Goal: Task Accomplishment & Management: Use online tool/utility

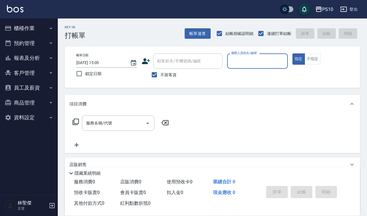
click at [348, 7] on button "登出" at bounding box center [349, 9] width 22 height 11
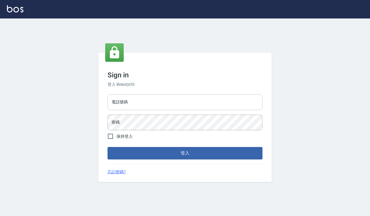
drag, startPoint x: 0, startPoint y: 0, endPoint x: 148, endPoint y: 101, distance: 178.8
click at [148, 101] on input "電話號碼" at bounding box center [185, 103] width 155 height 16
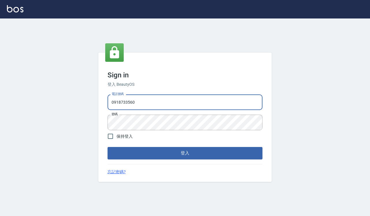
click at [160, 101] on input "0918733560" at bounding box center [185, 103] width 155 height 16
type input "0935291753"
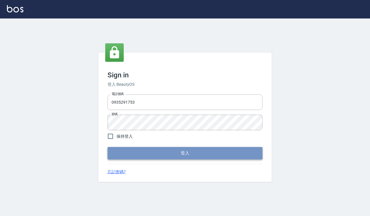
click at [169, 151] on button "登入" at bounding box center [185, 153] width 155 height 12
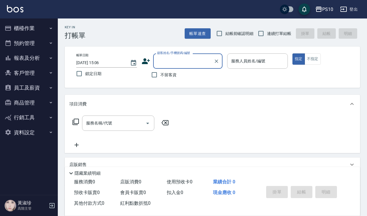
click at [37, 27] on button "櫃檯作業" at bounding box center [28, 28] width 53 height 15
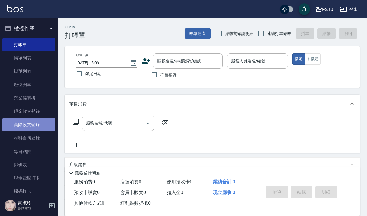
click at [32, 120] on link "高階收支登錄" at bounding box center [28, 124] width 53 height 13
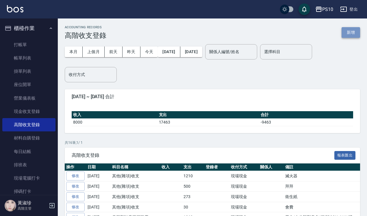
click at [349, 34] on button "新增" at bounding box center [351, 32] width 19 height 11
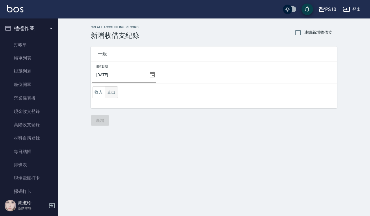
click at [115, 95] on button "支出" at bounding box center [111, 92] width 13 height 12
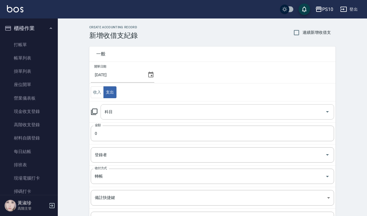
click at [124, 106] on div "科目" at bounding box center [218, 111] width 234 height 15
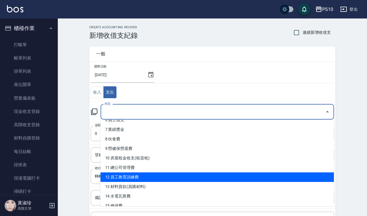
scroll to position [72, 0]
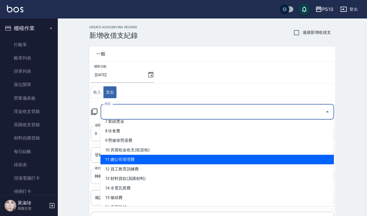
click at [139, 163] on li "11 總公司管理費" at bounding box center [218, 160] width 234 height 10
type input "11 總公司管理費"
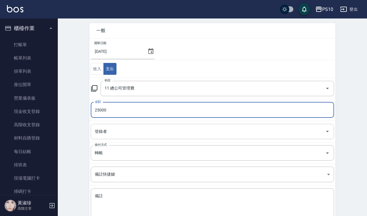
scroll to position [36, 0]
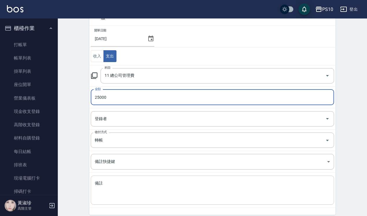
type input "25000"
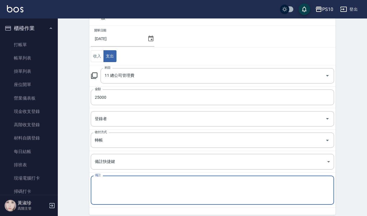
click at [123, 191] on textarea "備註" at bounding box center [212, 191] width 235 height 20
paste textarea "PS10 應收款 管理費 114/9月份 25000"
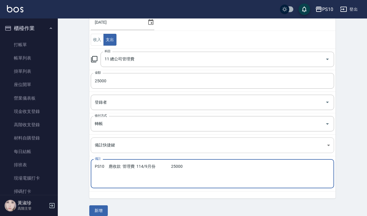
scroll to position [60, 0]
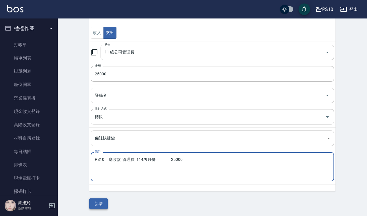
type textarea "PS10 應收款 管理費 114/9月份 25000"
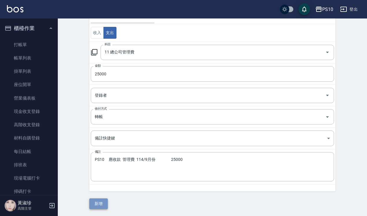
click at [97, 203] on button "新增" at bounding box center [98, 204] width 19 height 11
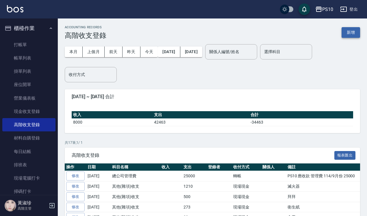
click at [351, 28] on button "新增" at bounding box center [351, 32] width 19 height 11
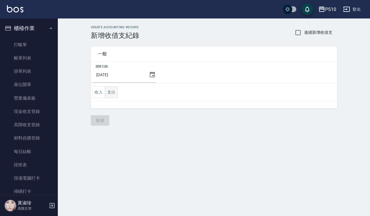
click at [113, 91] on button "支出" at bounding box center [111, 92] width 13 height 12
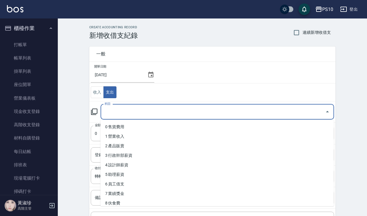
click at [157, 111] on input "科目" at bounding box center [213, 112] width 220 height 10
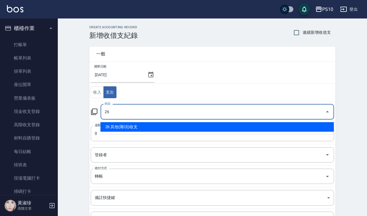
click at [143, 122] on li "26 其他(雜項)收支" at bounding box center [218, 127] width 234 height 10
type input "26 其他(雜項)收支"
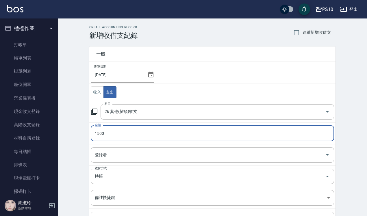
type input "1500"
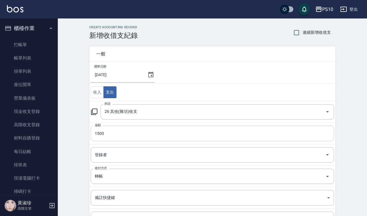
scroll to position [60, 0]
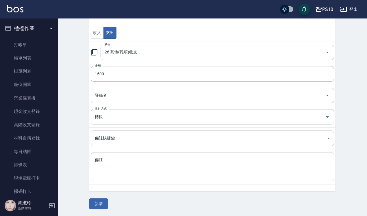
click at [116, 166] on textarea "備註" at bounding box center [212, 167] width 235 height 20
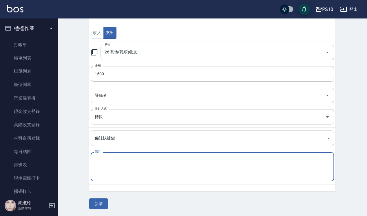
paste textarea "PS10 應收款 管理費 114/9月份 25000"
drag, startPoint x: 200, startPoint y: 163, endPoint x: 92, endPoint y: 152, distance: 108.5
click at [92, 152] on td "備註 PS10 應收款 管理費 114/9月份 25000 x 備註" at bounding box center [212, 167] width 246 height 35
paste textarea "廣告預收款 114/9月份 15"
type textarea "PS10 應收款 廣告預收款 114/9月份 1500"
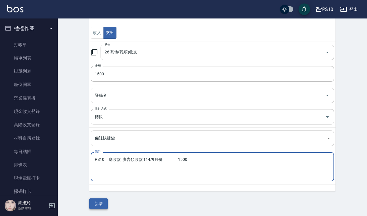
click at [103, 202] on button "新增" at bounding box center [98, 204] width 19 height 11
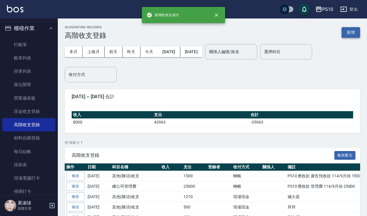
click at [359, 31] on button "新增" at bounding box center [351, 32] width 19 height 11
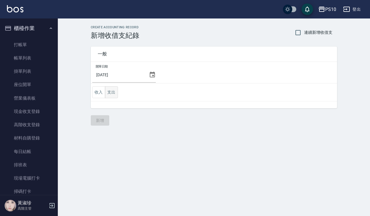
click at [112, 90] on button "支出" at bounding box center [111, 92] width 13 height 12
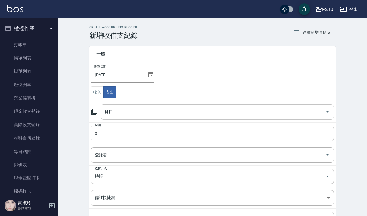
click at [129, 108] on input "科目" at bounding box center [213, 112] width 220 height 10
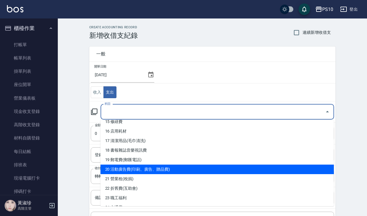
scroll to position [136, 0]
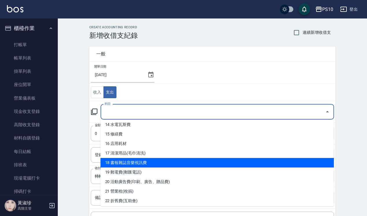
click at [164, 166] on li "18 書報雜誌音樂視訊費" at bounding box center [218, 163] width 234 height 10
type input "18 書報雜誌音樂視訊費"
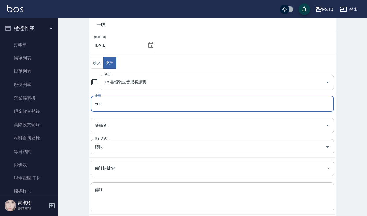
scroll to position [60, 0]
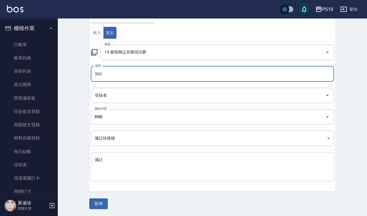
type input "500"
click at [129, 172] on textarea "備註" at bounding box center [212, 167] width 235 height 20
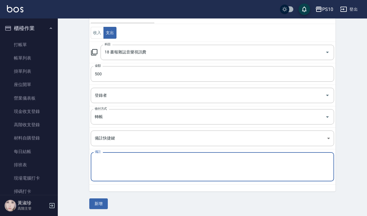
paste textarea "PS10 代收轉付 九太科技 音樂114/4~115/3 500"
type textarea "PS10 代收轉付 九太科技 音樂114/4~115/3 500"
click at [100, 203] on button "新增" at bounding box center [98, 204] width 19 height 11
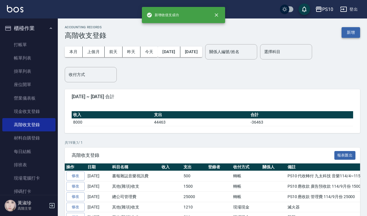
click at [347, 33] on button "新增" at bounding box center [351, 32] width 19 height 11
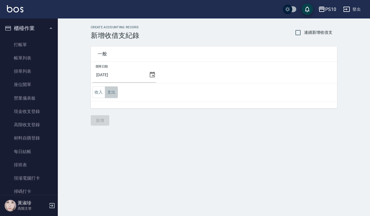
click at [115, 90] on button "支出" at bounding box center [111, 92] width 13 height 12
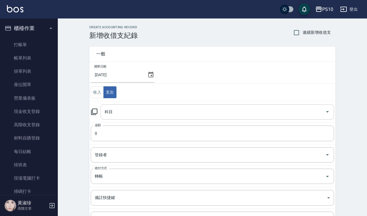
click at [141, 114] on input "科目" at bounding box center [213, 112] width 220 height 10
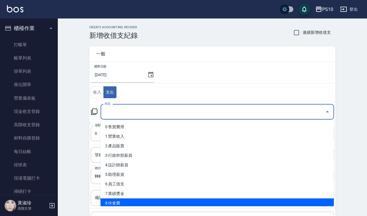
scroll to position [36, 0]
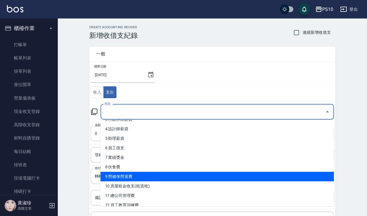
click at [129, 177] on li "9 勞健保勞退費" at bounding box center [218, 177] width 234 height 10
type input "9 勞健保勞退費"
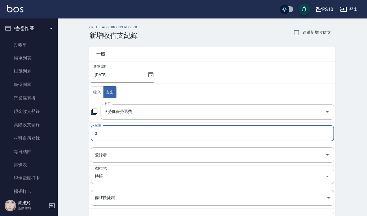
scroll to position [60, 0]
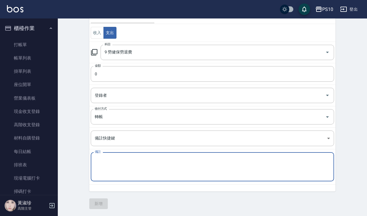
click at [138, 166] on textarea "備註" at bounding box center [212, 167] width 235 height 20
paste textarea "PS10 代收轉付款 勞、健保代收款 114年8月勞、健保費用 25988"
type textarea "PS10 代收轉付款 勞、健保代收款 114年8月勞、健保費用 25988"
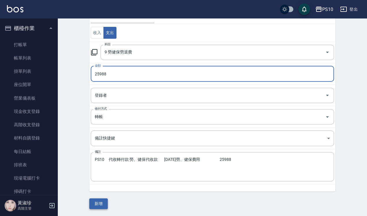
type input "25988"
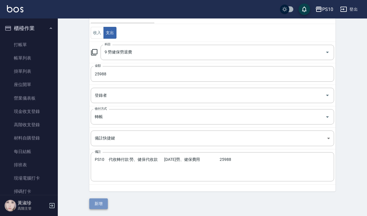
drag, startPoint x: 98, startPoint y: 200, endPoint x: 105, endPoint y: 200, distance: 6.7
click at [97, 200] on button "新增" at bounding box center [98, 204] width 19 height 11
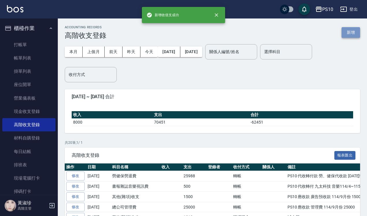
click at [352, 32] on button "新增" at bounding box center [351, 32] width 19 height 11
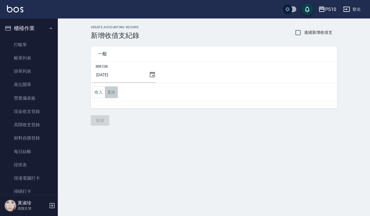
click at [107, 91] on button "支出" at bounding box center [111, 92] width 13 height 12
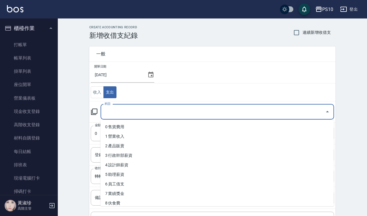
click at [128, 112] on input "科目" at bounding box center [213, 112] width 220 height 10
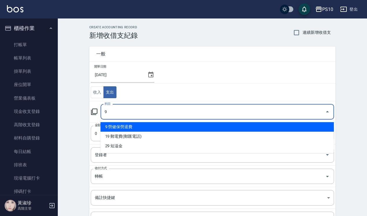
click at [130, 125] on li "9 勞健保勞退費" at bounding box center [218, 127] width 234 height 10
type input "9 勞健保勞退費"
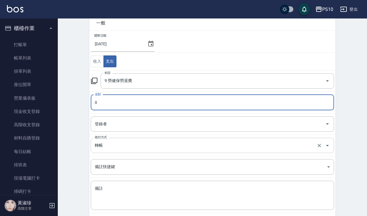
scroll to position [60, 0]
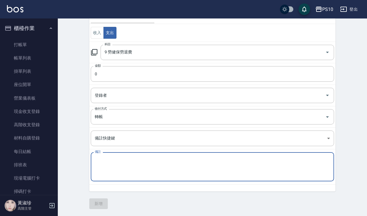
click at [126, 173] on textarea "備註" at bounding box center [212, 167] width 235 height 20
paste textarea "PS10 代收轉付款 勞、健保代收款 114年8月勞工退休金新制提繳費用 9090"
type textarea "PS10 代收轉付款 勞、健保代收款 114年8月勞工退休金新制提繳費用 9090"
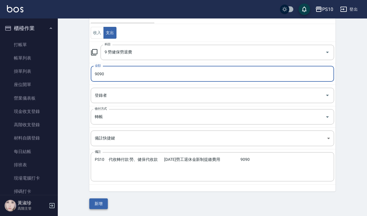
type input "9090"
click at [97, 203] on button "新增" at bounding box center [98, 204] width 19 height 11
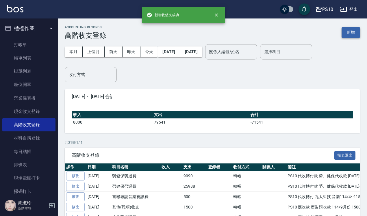
click at [349, 33] on button "新增" at bounding box center [351, 32] width 19 height 11
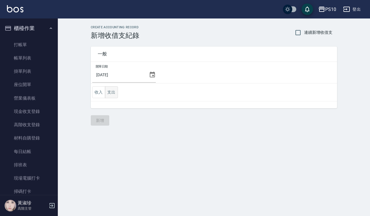
click at [115, 93] on button "支出" at bounding box center [111, 92] width 13 height 12
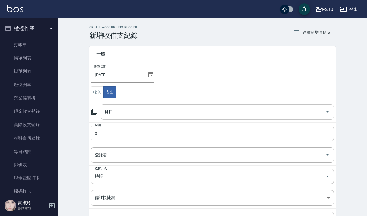
click at [124, 115] on input "科目" at bounding box center [213, 112] width 220 height 10
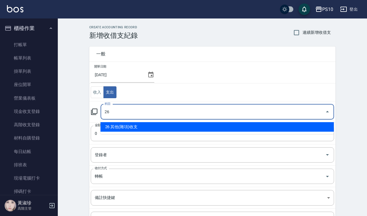
click at [124, 126] on li "26 其他(雜項)收支" at bounding box center [218, 127] width 234 height 10
type input "26 其他(雜項)收支"
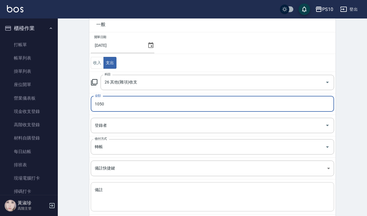
scroll to position [60, 0]
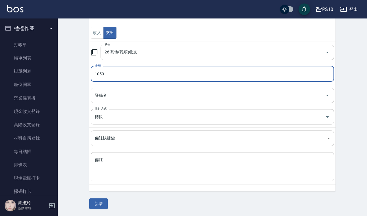
type input "1050"
click at [119, 165] on textarea "備註" at bounding box center [212, 167] width 235 height 20
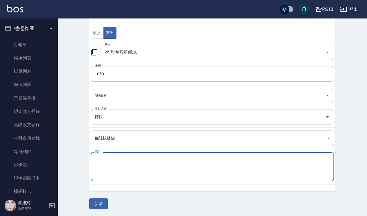
paste textarea "PS10 代收轉付款 有種印刷 43週年慶海報2+鏡貼+運費 1250"
type textarea "PS10 代收轉付款 有種印刷 43週年慶海報2+鏡貼+運費 1250"
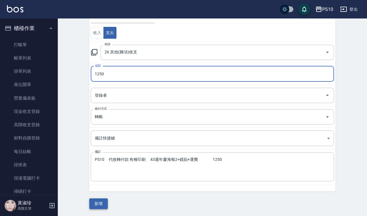
type input "1250"
click at [101, 203] on button "新增" at bounding box center [98, 204] width 19 height 11
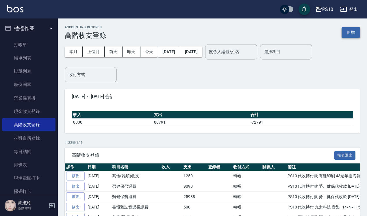
click at [350, 33] on button "新增" at bounding box center [351, 32] width 19 height 11
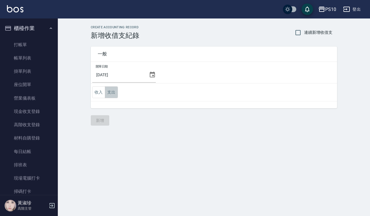
click at [109, 92] on button "支出" at bounding box center [111, 92] width 13 height 12
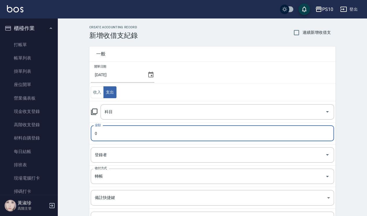
click at [132, 136] on input "0" at bounding box center [213, 134] width 244 height 16
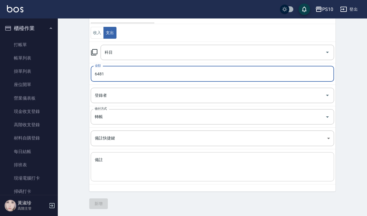
type input "6481"
click at [129, 172] on textarea "備註" at bounding box center [212, 167] width 235 height 20
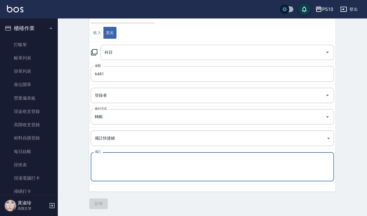
paste textarea "PS10 代收轉付 Google廣告 Google店家廣告8月 6481"
type textarea "PS10 代收轉付 Google廣告 Google店家廣告8月 6481"
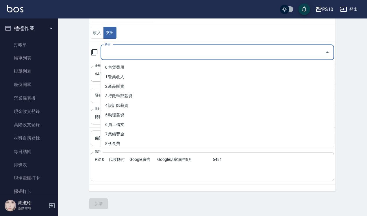
click at [117, 51] on input "科目" at bounding box center [213, 52] width 220 height 10
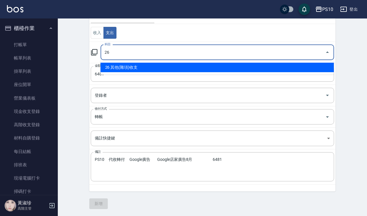
click at [133, 63] on li "26 其他(雜項)收支" at bounding box center [218, 68] width 234 height 10
type input "26 其他(雜項)收支"
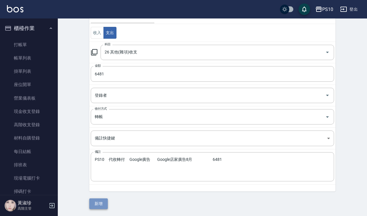
click at [99, 201] on button "新增" at bounding box center [98, 204] width 19 height 11
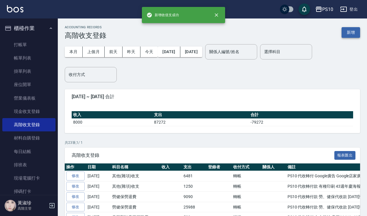
click at [352, 28] on button "新增" at bounding box center [351, 32] width 19 height 11
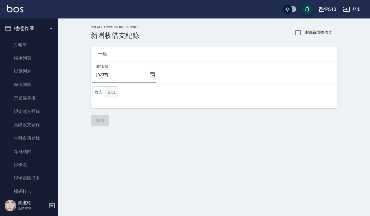
click at [110, 94] on button "支出" at bounding box center [111, 92] width 13 height 12
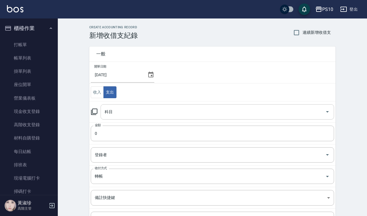
click at [122, 112] on input "科目" at bounding box center [213, 112] width 220 height 10
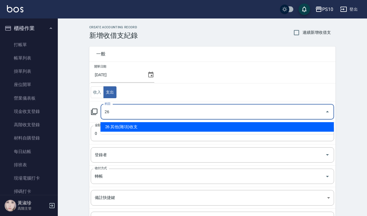
click at [108, 129] on li "26 其他(雜項)收支" at bounding box center [218, 127] width 234 height 10
type input "26 其他(雜項)收支"
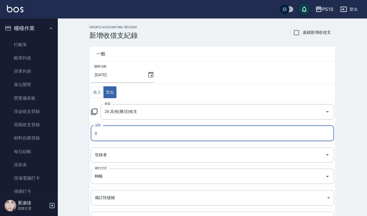
click at [105, 132] on input "0" at bounding box center [213, 134] width 244 height 16
drag, startPoint x: 105, startPoint y: 132, endPoint x: 77, endPoint y: 132, distance: 27.8
click at [77, 132] on div "CREATE ACCOUNTING RECORD 新增收借支紀錄 連續新增收借支 一般 開單日期 2025/09/25 收入 支出 科目 26 其他(雜項)收…" at bounding box center [212, 147] width 309 height 257
type input "6461"
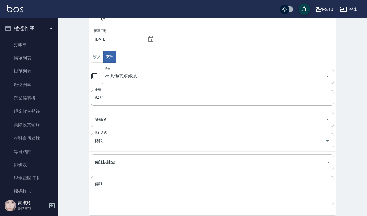
scroll to position [60, 0]
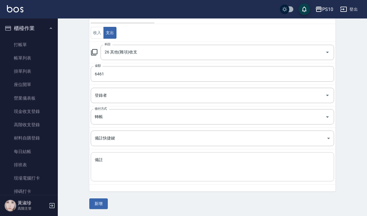
click at [113, 165] on textarea "備註" at bounding box center [212, 167] width 235 height 20
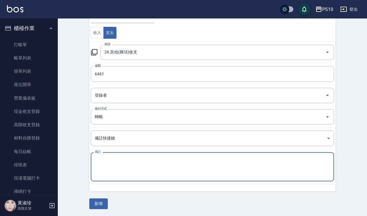
paste textarea "PS10 代收轉付 8月廣告代操 (含手續費) John6461 6461"
type textarea "PS10 代收轉付 8月廣告代操 (含手續費) John6461 6461"
click at [97, 203] on button "新增" at bounding box center [98, 204] width 19 height 11
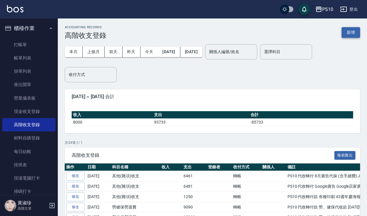
click at [348, 32] on button "新增" at bounding box center [351, 32] width 19 height 11
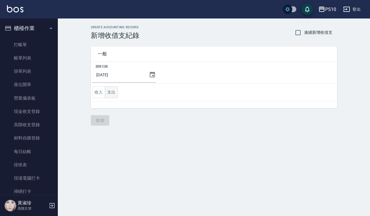
click at [117, 87] on button "支出" at bounding box center [111, 92] width 13 height 12
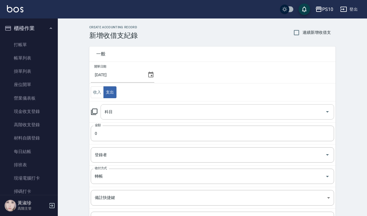
click at [118, 109] on input "科目" at bounding box center [213, 112] width 220 height 10
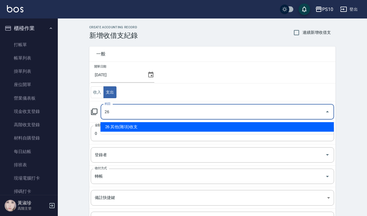
click at [126, 131] on li "26 其他(雜項)收支" at bounding box center [218, 127] width 234 height 10
type input "26 其他(雜項)收支"
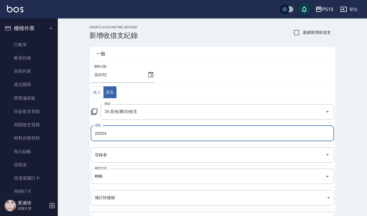
type input "20534"
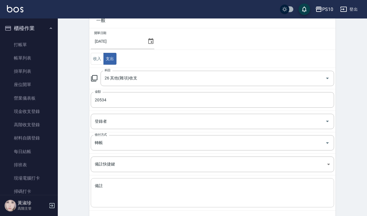
scroll to position [60, 0]
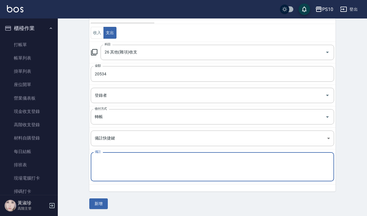
click at [126, 167] on textarea "備註" at bounding box center [212, 167] width 235 height 20
paste textarea "PS10 代收轉付 8月廣告代操 (含手續費) John6461 6461"
type textarea "PS10 代收轉付 8月廣告代操 (含手續費) John6461 6461"
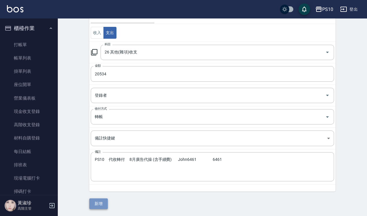
click at [100, 203] on button "新增" at bounding box center [98, 204] width 19 height 11
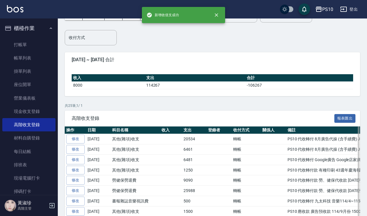
scroll to position [72, 0]
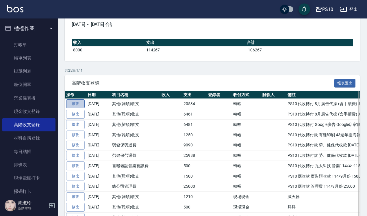
click at [83, 103] on link "修改" at bounding box center [75, 103] width 19 height 9
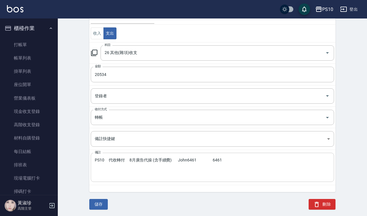
scroll to position [67, 0]
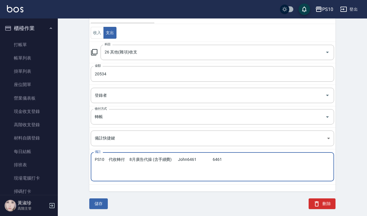
drag, startPoint x: 247, startPoint y: 163, endPoint x: 93, endPoint y: 165, distance: 154.1
click at [93, 165] on div "PS10 代收轉付 8月廣告代操 (含手續費) John6461 6461 x 備註" at bounding box center [213, 166] width 244 height 29
paste textarea "款 材料費 114年8月份材料使用明細 2 20534"
type textarea "PS10 代收款 材料費 114年8月份材料使用明細 2 20534"
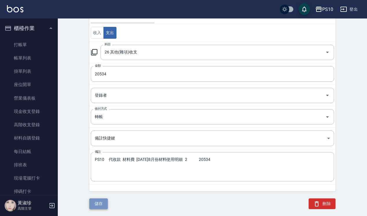
click at [100, 203] on button "儲存" at bounding box center [98, 204] width 19 height 11
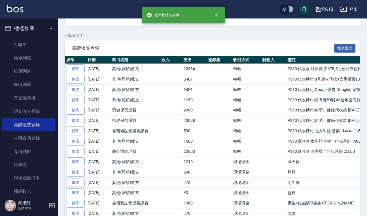
scroll to position [108, 0]
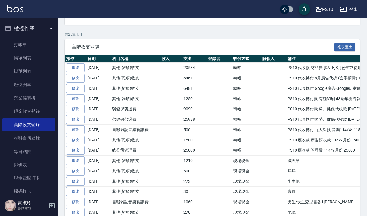
click at [349, 12] on button "登出" at bounding box center [349, 9] width 22 height 11
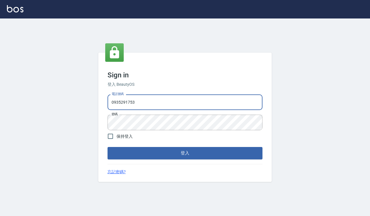
click at [168, 104] on input "0935291753" at bounding box center [185, 103] width 155 height 16
type input "0918733560"
click at [157, 154] on button "登入" at bounding box center [185, 153] width 155 height 12
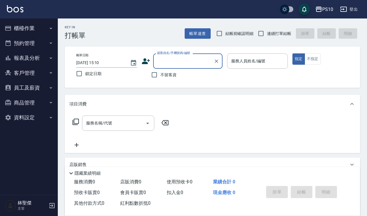
click at [31, 56] on button "報表及分析" at bounding box center [28, 58] width 53 height 15
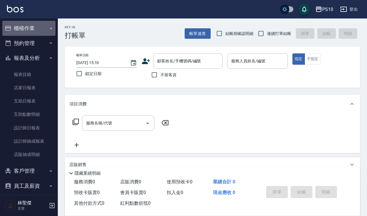
click at [37, 33] on button "櫃檯作業" at bounding box center [28, 28] width 53 height 15
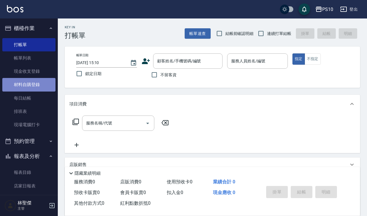
click at [38, 88] on link "材料自購登錄" at bounding box center [28, 84] width 53 height 13
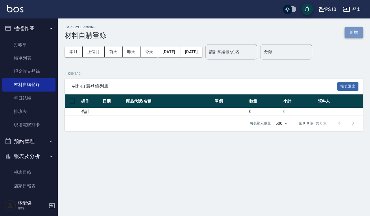
click at [350, 35] on button "新增" at bounding box center [354, 32] width 19 height 11
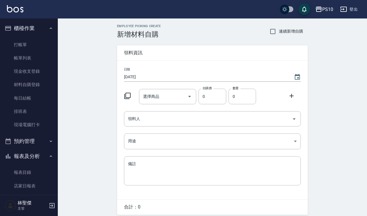
click at [128, 100] on div at bounding box center [129, 95] width 15 height 10
click at [126, 97] on icon at bounding box center [127, 96] width 6 height 6
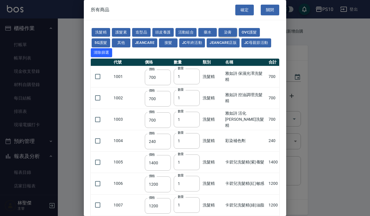
click at [227, 31] on button "染膏" at bounding box center [228, 32] width 19 height 9
type input "250"
type input "135"
type input "160"
type input "40"
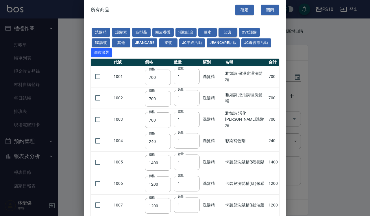
type input "950"
type input "105"
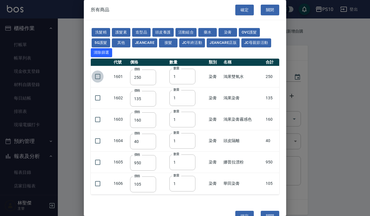
click at [97, 77] on input "checkbox" at bounding box center [98, 77] width 12 height 12
checkbox input "true"
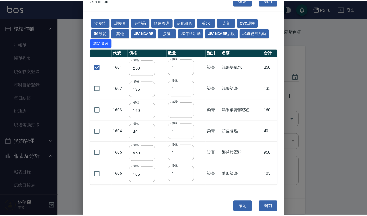
scroll to position [14, 0]
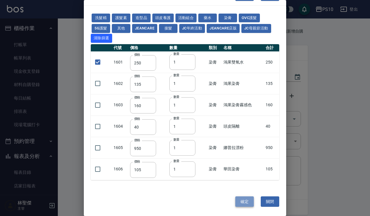
click at [246, 206] on button "確定" at bounding box center [244, 202] width 19 height 11
type input "鴻果雙氧水"
type input "250"
type input "1"
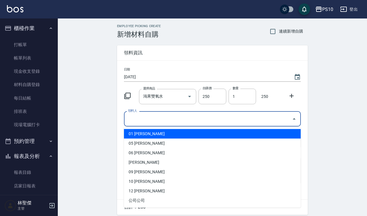
click at [147, 118] on input "領料人" at bounding box center [208, 119] width 163 height 10
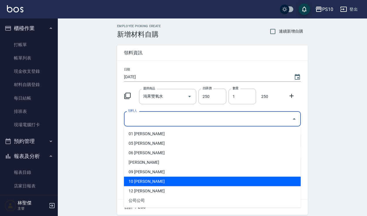
click at [147, 179] on li "10 [PERSON_NAME]" at bounding box center [212, 182] width 177 height 10
type input "[PERSON_NAME]"
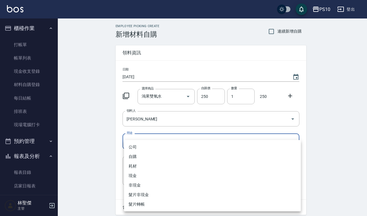
click at [147, 143] on body "PS10 登出 櫃檯作業 打帳單 帳單列表 現金收支登錄 材料自購登錄 每日結帳 排班表 現場電腦打卡 預約管理 預約管理 單日預約紀錄 單週預約紀錄 報表及…" at bounding box center [183, 119] width 367 height 238
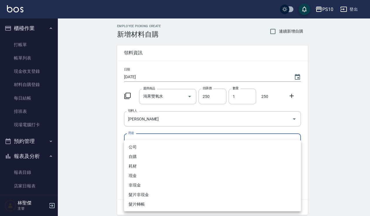
click at [142, 156] on li "自購" at bounding box center [212, 157] width 177 height 10
type input "自購"
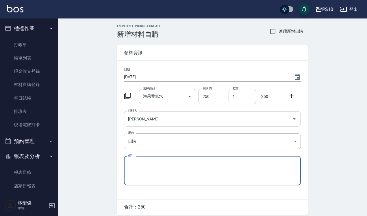
scroll to position [23, 0]
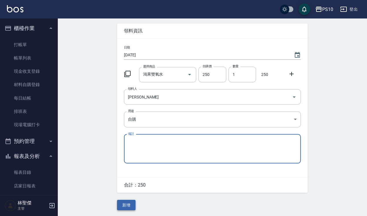
click at [127, 203] on button "新增" at bounding box center [126, 205] width 19 height 11
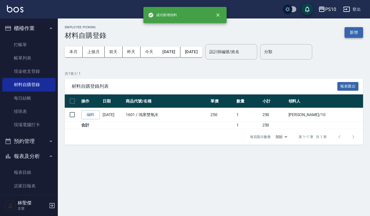
click at [349, 30] on button "新增" at bounding box center [354, 32] width 19 height 11
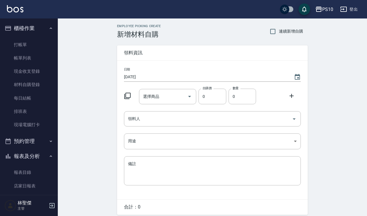
click at [126, 97] on icon at bounding box center [127, 96] width 7 height 7
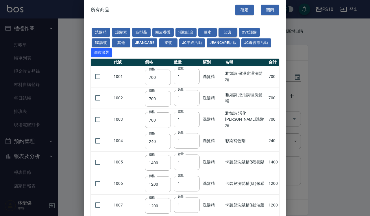
click at [227, 33] on button "染膏" at bounding box center [228, 32] width 19 height 9
type input "250"
type input "135"
type input "160"
type input "40"
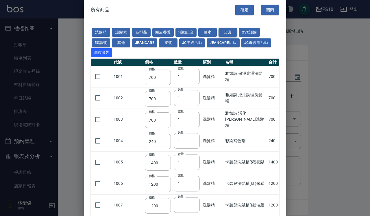
type input "950"
type input "105"
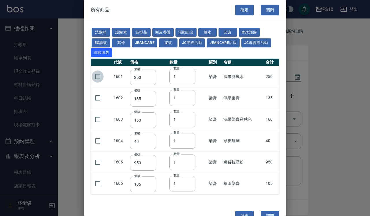
click at [102, 76] on input "checkbox" at bounding box center [98, 77] width 12 height 12
checkbox input "true"
click at [99, 99] on input "checkbox" at bounding box center [98, 98] width 12 height 12
checkbox input "true"
click at [100, 119] on input "checkbox" at bounding box center [98, 120] width 12 height 12
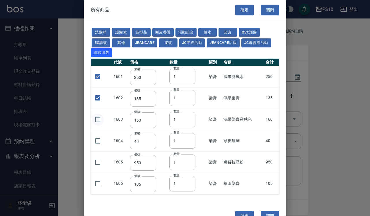
checkbox input "true"
click at [175, 117] on input "1" at bounding box center [182, 120] width 26 height 16
type input "2"
drag, startPoint x: 176, startPoint y: 100, endPoint x: 162, endPoint y: 99, distance: 13.6
click at [163, 99] on tr "1602 價格 135 價格 數量 1 數量 染膏 鴻果染膏 135" at bounding box center [185, 97] width 189 height 21
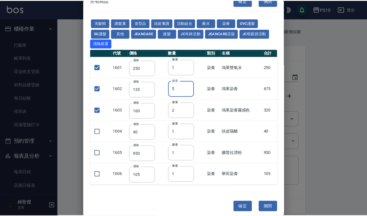
scroll to position [14, 0]
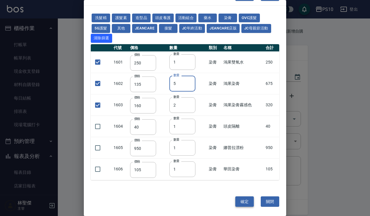
type input "5"
click at [240, 204] on button "確定" at bounding box center [244, 202] width 19 height 11
type input "鴻果雙氧水"
type input "250"
type input "1"
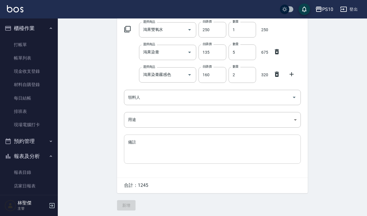
scroll to position [67, 0]
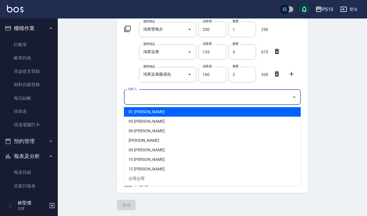
click at [160, 98] on input "領料人" at bounding box center [208, 97] width 163 height 10
click at [140, 113] on li "01 [PERSON_NAME]" at bounding box center [212, 112] width 177 height 10
type input "林聖傑"
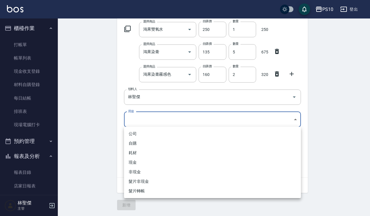
click at [137, 115] on body "PS10 登出 櫃檯作業 打帳單 帳單列表 現金收支登錄 材料自購登錄 每日結帳 排班表 現場電腦打卡 預約管理 預約管理 單日預約紀錄 單週預約紀錄 報表及…" at bounding box center [185, 74] width 370 height 283
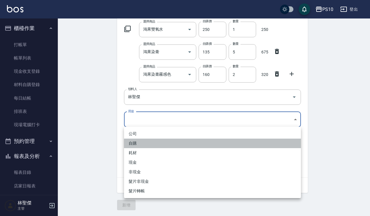
click at [136, 141] on li "自購" at bounding box center [212, 144] width 177 height 10
type input "自購"
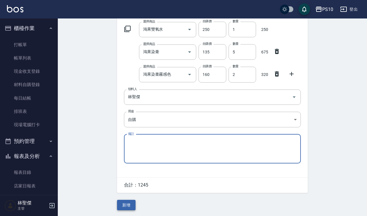
click at [131, 203] on button "新增" at bounding box center [126, 205] width 19 height 11
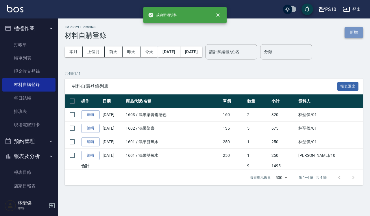
click at [356, 29] on button "新增" at bounding box center [354, 32] width 19 height 11
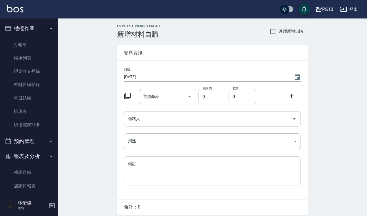
click at [126, 97] on icon at bounding box center [127, 96] width 6 height 6
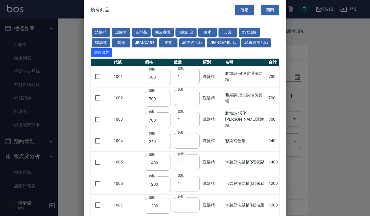
click at [229, 29] on button "染膏" at bounding box center [228, 32] width 19 height 9
type input "250"
type input "135"
type input "160"
type input "40"
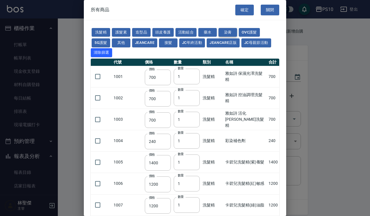
type input "950"
type input "105"
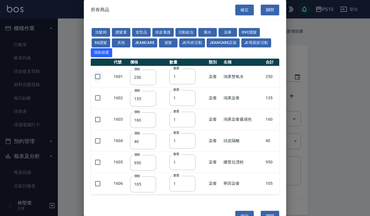
click at [97, 75] on input "checkbox" at bounding box center [98, 77] width 12 height 12
checkbox input "true"
drag, startPoint x: 99, startPoint y: 96, endPoint x: 100, endPoint y: 102, distance: 5.8
click at [99, 97] on input "checkbox" at bounding box center [98, 98] width 12 height 12
checkbox input "true"
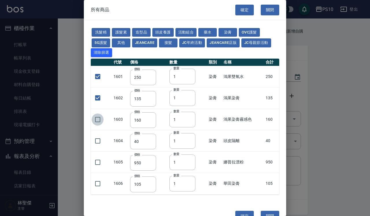
click at [100, 122] on input "checkbox" at bounding box center [98, 120] width 12 height 12
checkbox input "true"
click at [94, 143] on input "checkbox" at bounding box center [98, 141] width 12 height 12
checkbox input "true"
click at [181, 77] on input "1" at bounding box center [182, 77] width 26 height 16
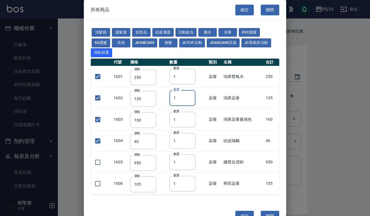
click at [179, 98] on input "1" at bounding box center [182, 98] width 26 height 16
type input "10"
click at [179, 140] on input "1" at bounding box center [182, 141] width 26 height 16
type input "9"
click at [123, 30] on button "護髮素" at bounding box center [121, 32] width 19 height 9
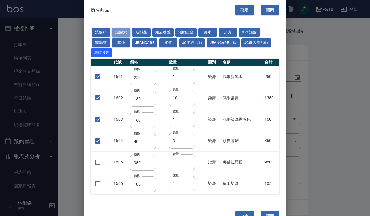
checkbox input "false"
type input "1000"
checkbox input "false"
type input "2500"
type input "1"
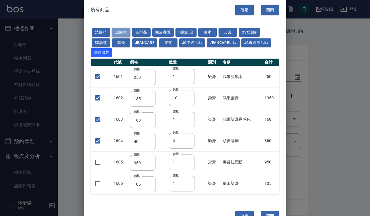
checkbox input "false"
type input "60"
checkbox input "false"
type input "50"
type input "1"
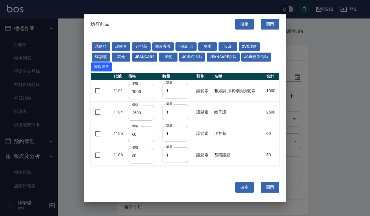
click at [96, 111] on input "checkbox" at bounding box center [98, 112] width 12 height 12
checkbox input "true"
click at [242, 187] on button "確定" at bounding box center [244, 187] width 19 height 11
type input "鴻果雙氧水"
type input "250"
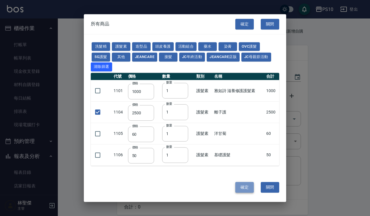
type input "1"
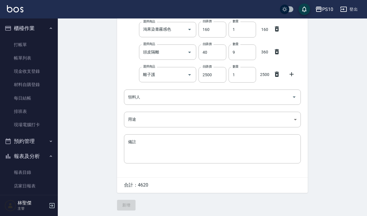
scroll to position [113, 0]
click at [167, 101] on input "領料人" at bounding box center [208, 97] width 163 height 10
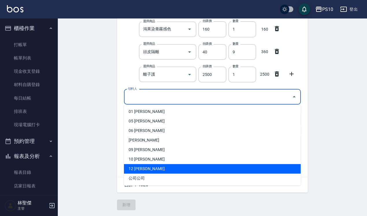
click at [150, 171] on li "12 [PERSON_NAME]" at bounding box center [212, 169] width 177 height 10
type input "[PERSON_NAME]"
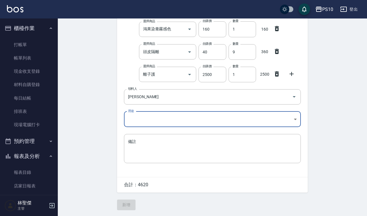
click at [141, 121] on body "PS10 登出 櫃檯作業 打帳單 帳單列表 現金收支登錄 材料自購登錄 每日結帳 排班表 現場電腦打卡 預約管理 預約管理 單日預約紀錄 單週預約紀錄 報表及…" at bounding box center [183, 52] width 367 height 329
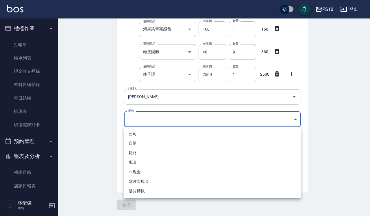
click at [136, 141] on li "自購" at bounding box center [212, 144] width 177 height 10
type input "自購"
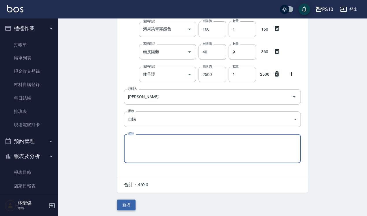
click at [130, 203] on button "新增" at bounding box center [126, 205] width 19 height 11
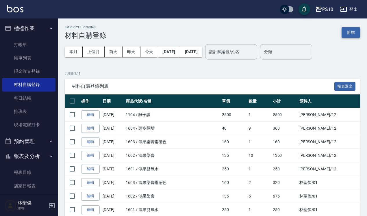
click at [349, 32] on button "新增" at bounding box center [351, 32] width 19 height 11
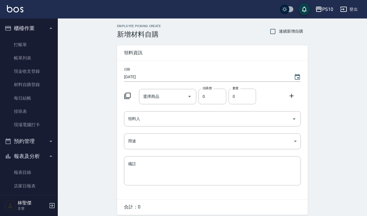
click at [129, 95] on icon at bounding box center [127, 96] width 7 height 7
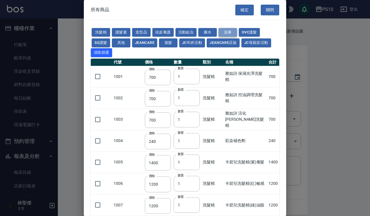
click at [226, 31] on button "染膏" at bounding box center [228, 32] width 19 height 9
type input "250"
type input "135"
type input "160"
type input "40"
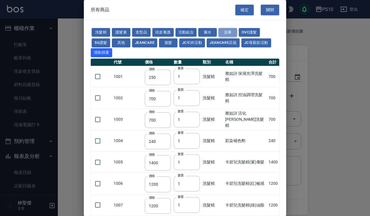
type input "950"
type input "105"
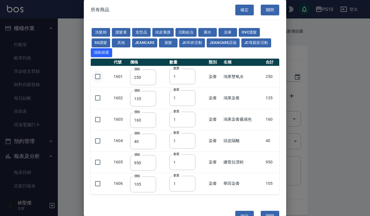
click at [96, 76] on input "checkbox" at bounding box center [98, 77] width 12 height 12
checkbox input "true"
click at [100, 97] on input "checkbox" at bounding box center [98, 98] width 12 height 12
checkbox input "true"
click at [97, 117] on input "checkbox" at bounding box center [98, 120] width 12 height 12
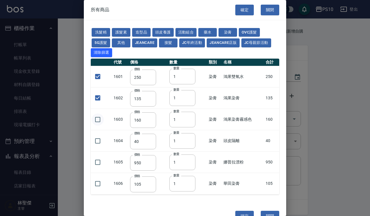
checkbox input "true"
click at [98, 140] on input "checkbox" at bounding box center [98, 141] width 12 height 12
checkbox input "true"
click at [100, 185] on input "checkbox" at bounding box center [98, 184] width 12 height 12
checkbox input "true"
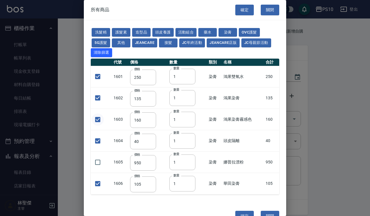
click at [96, 120] on input "checkbox" at bounding box center [98, 120] width 12 height 12
checkbox input "false"
click at [181, 99] on input "1" at bounding box center [182, 98] width 26 height 16
type input "3"
click at [178, 188] on input "1" at bounding box center [182, 184] width 26 height 16
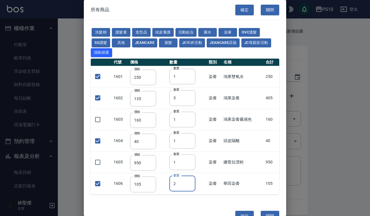
type input "3"
click at [177, 120] on input "1" at bounding box center [182, 120] width 26 height 16
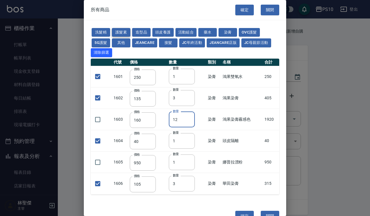
type input "12"
click at [126, 34] on button "護髮素" at bounding box center [121, 32] width 19 height 9
checkbox input "false"
type input "1000"
checkbox input "false"
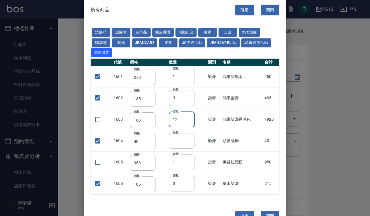
type input "2500"
type input "1"
type input "60"
type input "1"
checkbox input "false"
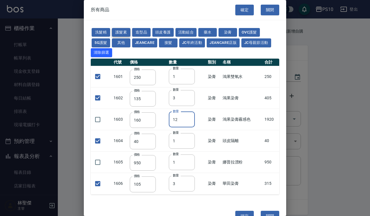
type input "50"
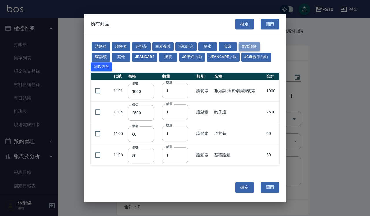
click at [252, 45] on button "OVC護髮" at bounding box center [249, 46] width 21 height 9
type input "350"
type input "700"
type input "90"
type input "700"
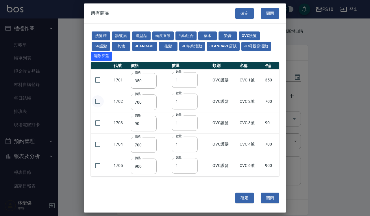
click at [97, 100] on input "checkbox" at bounding box center [98, 102] width 12 height 12
checkbox input "true"
click at [122, 35] on button "護髮素" at bounding box center [121, 36] width 19 height 9
type input "1000"
checkbox input "false"
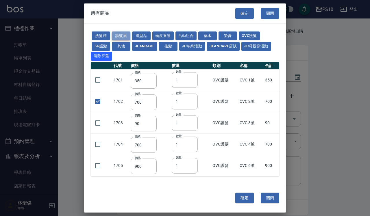
type input "2500"
type input "60"
type input "50"
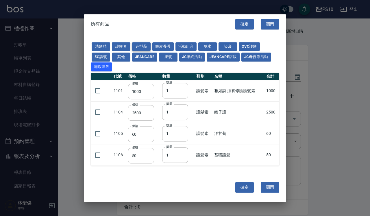
click at [137, 47] on button "造型品" at bounding box center [141, 46] width 19 height 9
type input "275"
type input "300"
type input "50"
type input "300"
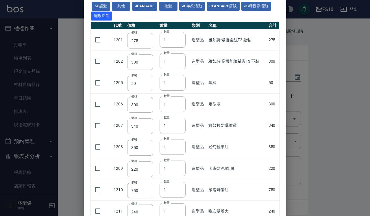
scroll to position [100, 0]
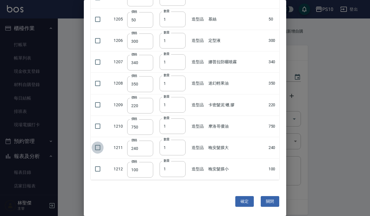
click at [95, 147] on input "checkbox" at bounding box center [98, 148] width 12 height 12
checkbox input "true"
click at [101, 170] on input "checkbox" at bounding box center [98, 169] width 12 height 12
checkbox input "true"
click at [98, 150] on input "checkbox" at bounding box center [98, 148] width 12 height 12
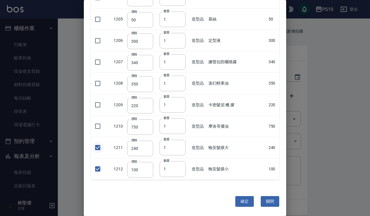
checkbox input "false"
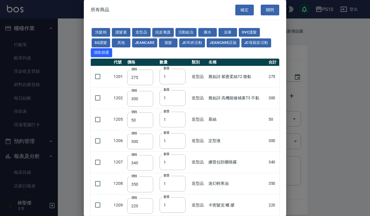
click at [162, 29] on button "頭皮養護" at bounding box center [162, 32] width 21 height 9
type input "240"
type input "500"
type input "600"
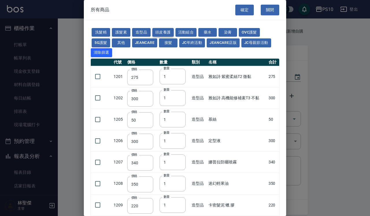
type input "400"
type input "350"
type input "1280"
type input "900"
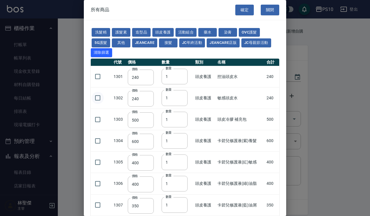
click at [98, 94] on input "checkbox" at bounding box center [98, 98] width 12 height 12
checkbox input "true"
click at [205, 34] on button "藥水" at bounding box center [207, 32] width 19 height 9
type input "150"
checkbox input "false"
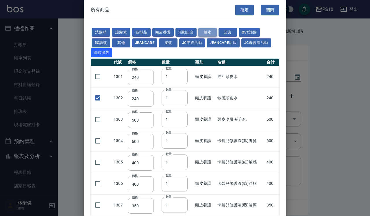
type input "150"
type input "250"
type input "120"
type input "50"
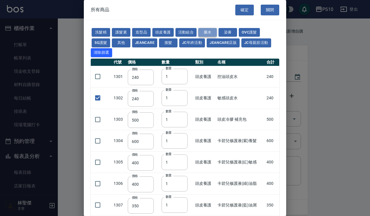
type input "110"
type input "200"
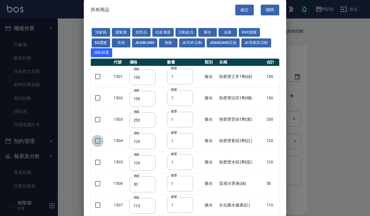
click at [98, 143] on input "checkbox" at bounding box center [98, 141] width 12 height 12
checkbox input "true"
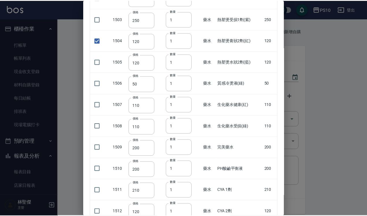
scroll to position [143, 0]
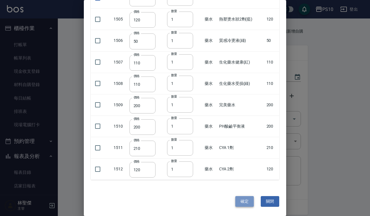
click at [245, 200] on button "確定" at bounding box center [244, 201] width 19 height 11
type input "鴻果雙氧水"
type input "250"
type input "1"
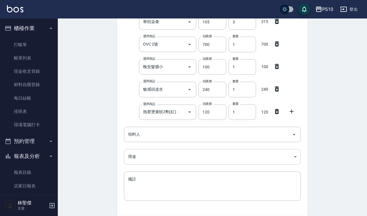
scroll to position [145, 0]
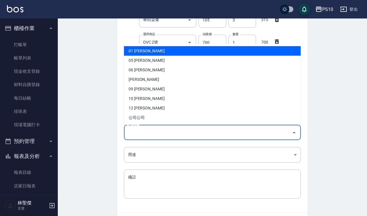
click at [148, 133] on input "領料人" at bounding box center [208, 133] width 163 height 10
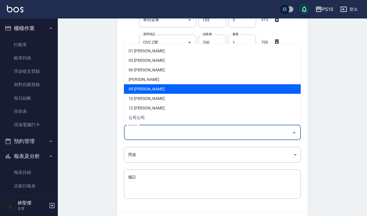
click at [143, 88] on li "09 [PERSON_NAME]" at bounding box center [212, 89] width 177 height 10
type input "黃雯卿"
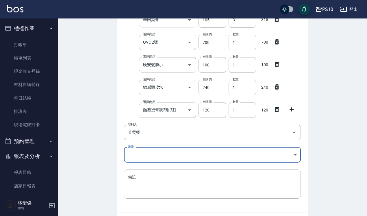
click at [143, 151] on body "PS10 登出 櫃檯作業 打帳單 帳單列表 現金收支登錄 材料自購登錄 每日結帳 排班表 現場電腦打卡 預約管理 預約管理 單日預約紀錄 單週預約紀錄 報表及…" at bounding box center [183, 53] width 367 height 396
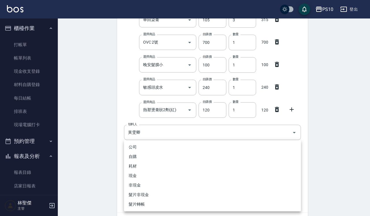
click at [136, 154] on li "自購" at bounding box center [212, 157] width 177 height 10
type input "自購"
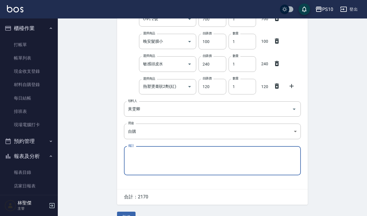
scroll to position [181, 0]
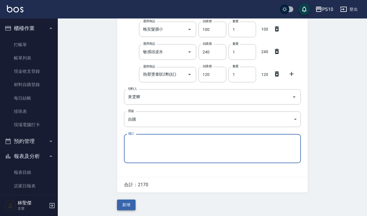
click at [131, 205] on button "新增" at bounding box center [126, 205] width 19 height 11
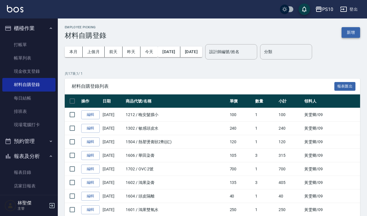
click at [345, 35] on button "新增" at bounding box center [351, 32] width 19 height 11
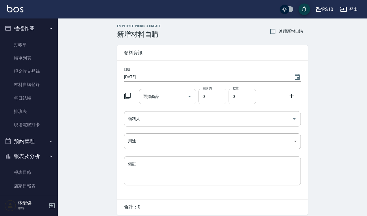
click at [168, 103] on div "選擇商品" at bounding box center [168, 96] width 58 height 15
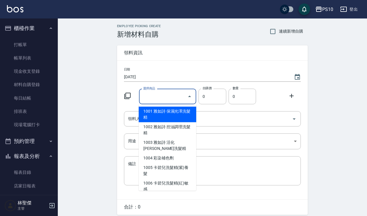
click at [132, 95] on div at bounding box center [129, 95] width 15 height 10
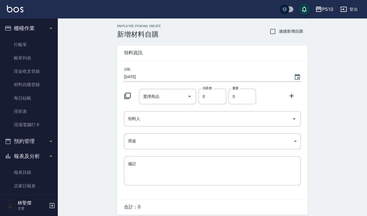
click at [130, 95] on icon at bounding box center [127, 96] width 6 height 6
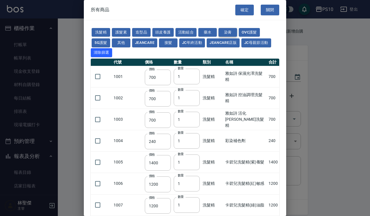
click at [220, 30] on button "染膏" at bounding box center [228, 32] width 19 height 9
type input "250"
type input "135"
type input "160"
type input "40"
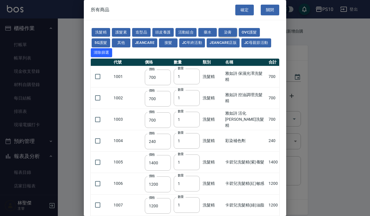
type input "950"
type input "105"
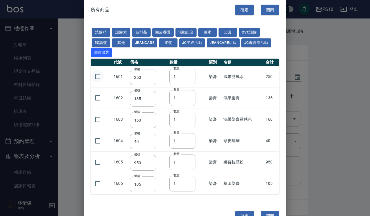
click at [97, 75] on input "checkbox" at bounding box center [98, 77] width 12 height 12
checkbox input "true"
click at [99, 98] on input "checkbox" at bounding box center [98, 98] width 12 height 12
checkbox input "true"
click at [98, 119] on input "checkbox" at bounding box center [98, 120] width 12 height 12
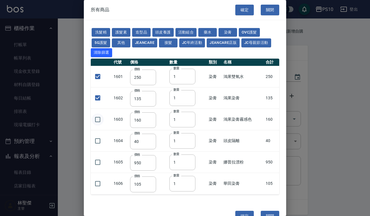
checkbox input "true"
click at [96, 185] on input "checkbox" at bounding box center [98, 184] width 12 height 12
checkbox input "true"
click at [177, 103] on input "1" at bounding box center [182, 98] width 26 height 16
click at [97, 165] on input "checkbox" at bounding box center [98, 162] width 12 height 12
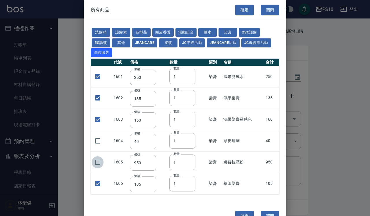
checkbox input "true"
click at [179, 100] on input "1" at bounding box center [182, 98] width 26 height 16
type input "23"
click at [178, 119] on input "1" at bounding box center [182, 120] width 26 height 16
type input "2"
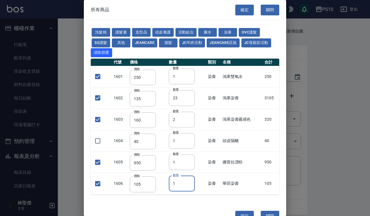
click at [181, 185] on input "1" at bounding box center [182, 184] width 26 height 16
type input "4"
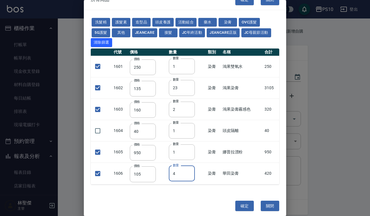
scroll to position [14, 0]
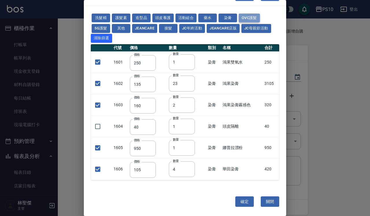
click at [245, 14] on button "OVC護髮" at bounding box center [249, 18] width 21 height 9
checkbox input "false"
type input "350"
checkbox input "false"
type input "700"
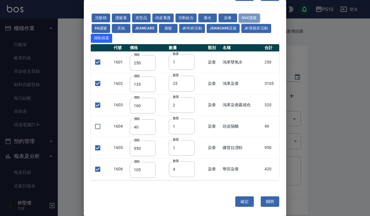
type input "1"
checkbox input "false"
type input "90"
type input "1"
type input "700"
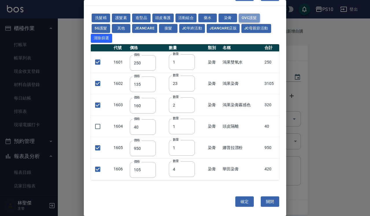
checkbox input "false"
type input "900"
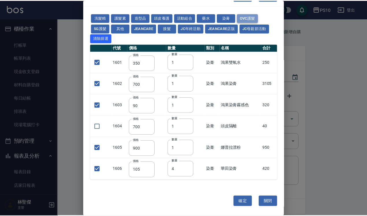
scroll to position [0, 0]
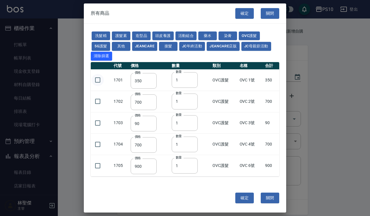
click at [98, 81] on input "checkbox" at bounding box center [98, 80] width 12 height 12
checkbox input "true"
click at [181, 82] on input "1" at bounding box center [185, 80] width 26 height 16
type input "2"
click at [242, 192] on div "確定 關閉" at bounding box center [185, 198] width 202 height 29
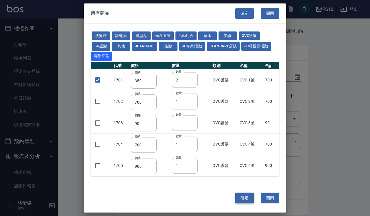
click at [242, 196] on button "確定" at bounding box center [244, 198] width 19 height 11
type input "鴻果雙氧水"
type input "250"
type input "1"
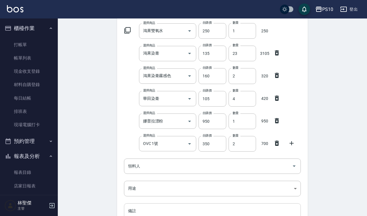
scroll to position [135, 0]
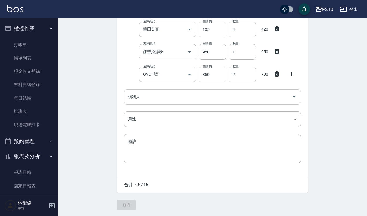
click at [155, 95] on input "領料人" at bounding box center [208, 97] width 163 height 10
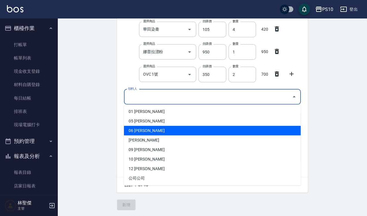
click at [164, 127] on li "06 [PERSON_NAME]" at bounding box center [212, 131] width 177 height 10
type input "黃淑珍"
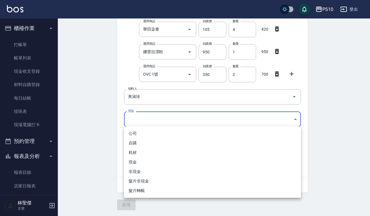
click at [152, 124] on body "PS10 登出 櫃檯作業 打帳單 帳單列表 現金收支登錄 材料自購登錄 每日結帳 排班表 現場電腦打卡 預約管理 預約管理 單日預約紀錄 單週預約紀錄 報表及…" at bounding box center [185, 40] width 370 height 351
click at [146, 141] on li "自購" at bounding box center [212, 144] width 177 height 10
type input "自購"
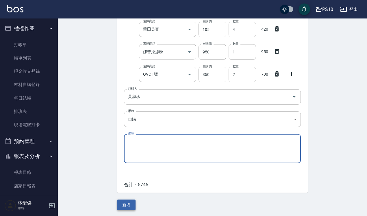
click at [127, 204] on button "新增" at bounding box center [126, 205] width 19 height 11
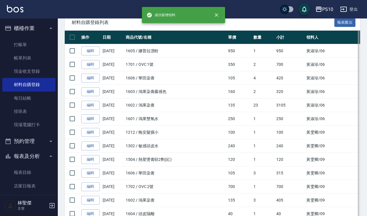
scroll to position [72, 0]
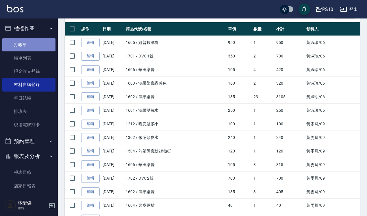
click at [38, 49] on link "打帳單" at bounding box center [28, 44] width 53 height 13
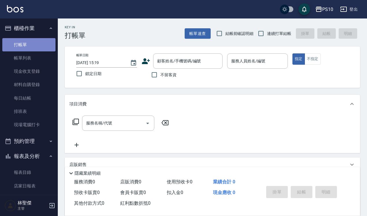
click at [31, 43] on link "打帳單" at bounding box center [28, 44] width 53 height 13
